Goal: Find specific page/section: Find specific page/section

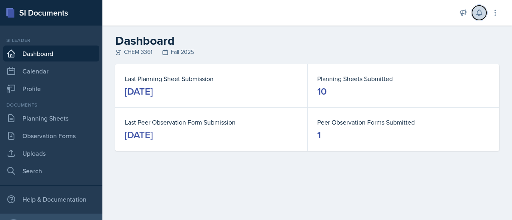
click at [484, 17] on button at bounding box center [479, 13] width 14 height 14
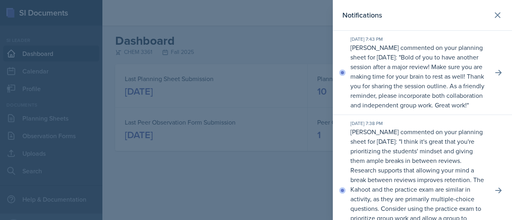
click at [201, 73] on div at bounding box center [256, 110] width 512 height 220
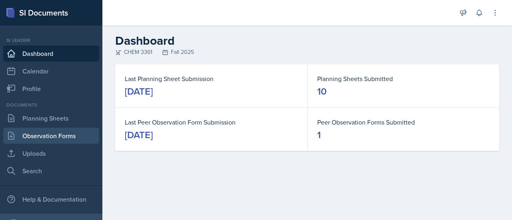
click at [59, 136] on link "Observation Forms" at bounding box center [51, 136] width 96 height 16
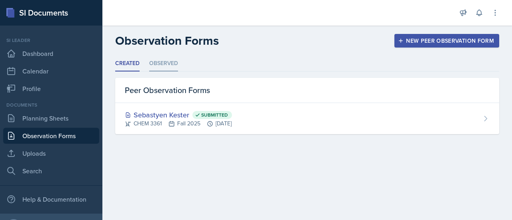
click at [167, 64] on li "Observed" at bounding box center [163, 64] width 29 height 16
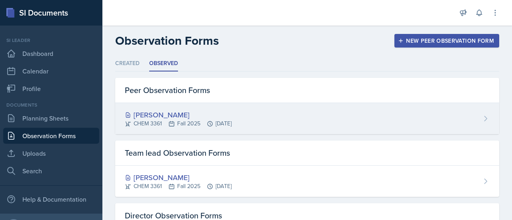
click at [271, 116] on div "[PERSON_NAME] CHEM 3361 Fall 2025 [DATE]" at bounding box center [307, 118] width 384 height 31
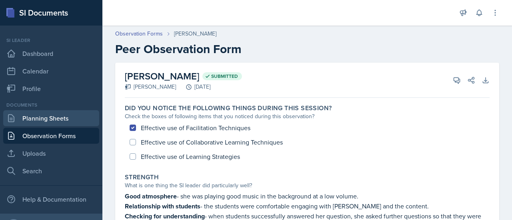
click at [54, 124] on link "Planning Sheets" at bounding box center [51, 118] width 96 height 16
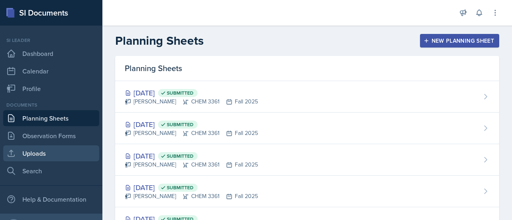
click at [51, 146] on link "Uploads" at bounding box center [51, 154] width 96 height 16
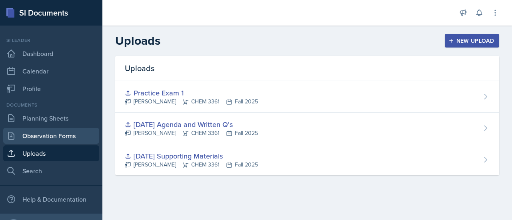
click at [55, 140] on link "Observation Forms" at bounding box center [51, 136] width 96 height 16
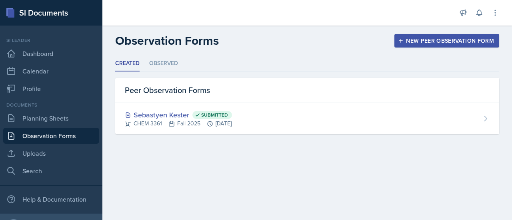
click at [158, 54] on header "Observation Forms New Peer Observation Form" at bounding box center [307, 41] width 410 height 30
click at [160, 64] on li "Observed" at bounding box center [163, 64] width 29 height 16
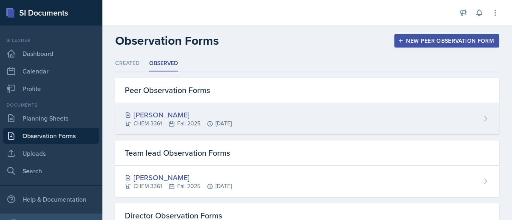
scroll to position [52, 0]
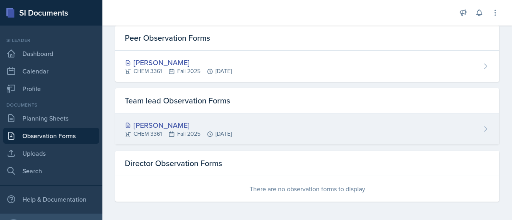
click at [264, 129] on div "[PERSON_NAME] CHEM 3361 Fall 2025 [DATE]" at bounding box center [307, 129] width 384 height 31
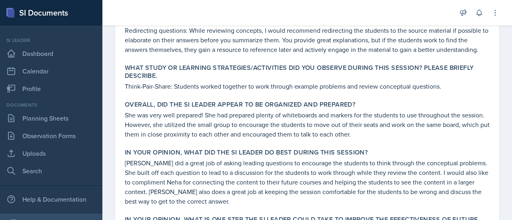
scroll to position [438, 0]
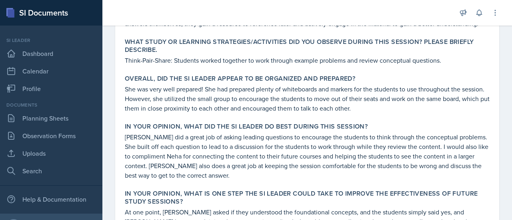
click at [264, 132] on p "[PERSON_NAME] did a great job of asking leading questions to encourage the stud…" at bounding box center [307, 156] width 365 height 48
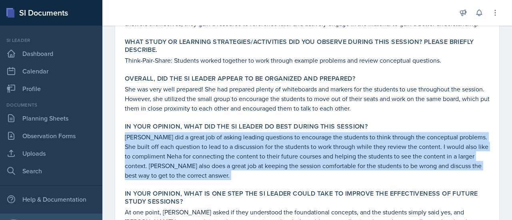
click at [264, 132] on p "[PERSON_NAME] did a great job of asking leading questions to encourage the stud…" at bounding box center [307, 156] width 365 height 48
click at [216, 144] on p "[PERSON_NAME] did a great job of asking leading questions to encourage the stud…" at bounding box center [307, 156] width 365 height 48
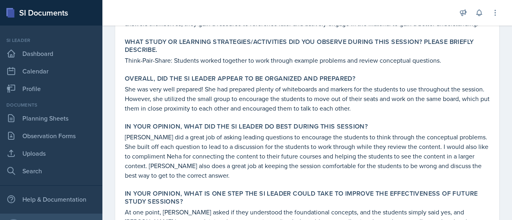
click at [216, 144] on p "[PERSON_NAME] did a great job of asking leading questions to encourage the stud…" at bounding box center [307, 156] width 365 height 48
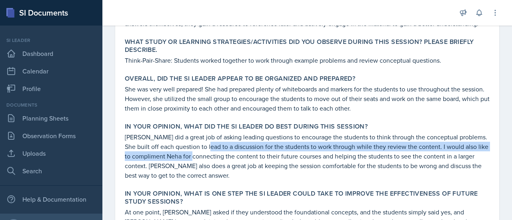
drag, startPoint x: 210, startPoint y: 137, endPoint x: 213, endPoint y: 144, distance: 7.7
click at [213, 144] on p "[PERSON_NAME] did a great job of asking leading questions to encourage the stud…" at bounding box center [307, 156] width 365 height 48
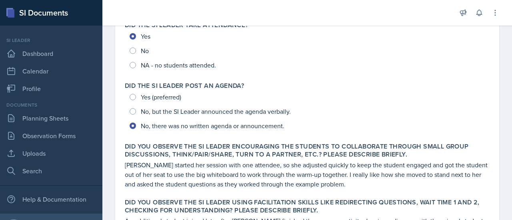
scroll to position [0, 0]
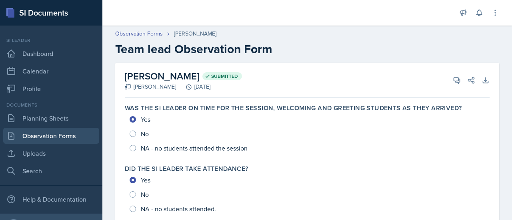
click at [58, 130] on link "Observation Forms" at bounding box center [51, 136] width 96 height 16
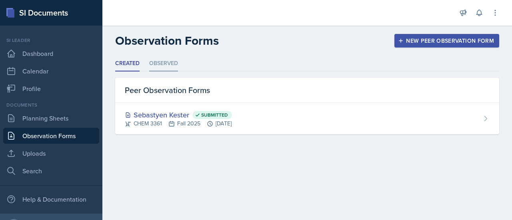
click at [158, 62] on li "Observed" at bounding box center [163, 64] width 29 height 16
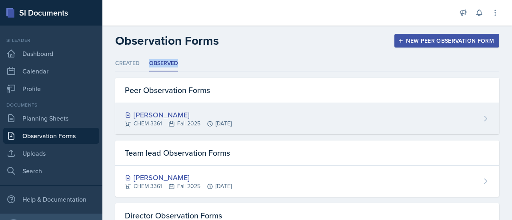
scroll to position [0, 0]
click at [286, 116] on div "[PERSON_NAME] CHEM 3361 Fall 2025 [DATE]" at bounding box center [307, 118] width 384 height 31
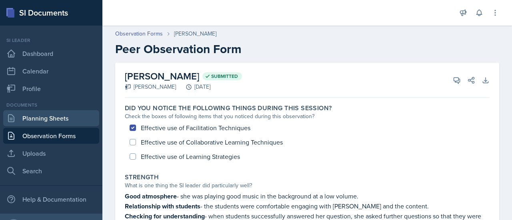
click at [42, 126] on link "Planning Sheets" at bounding box center [51, 118] width 96 height 16
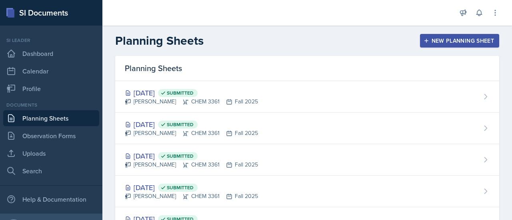
click at [268, 34] on div "Planning Sheets New Planning Sheet" at bounding box center [307, 41] width 410 height 14
